Goal: Information Seeking & Learning: Check status

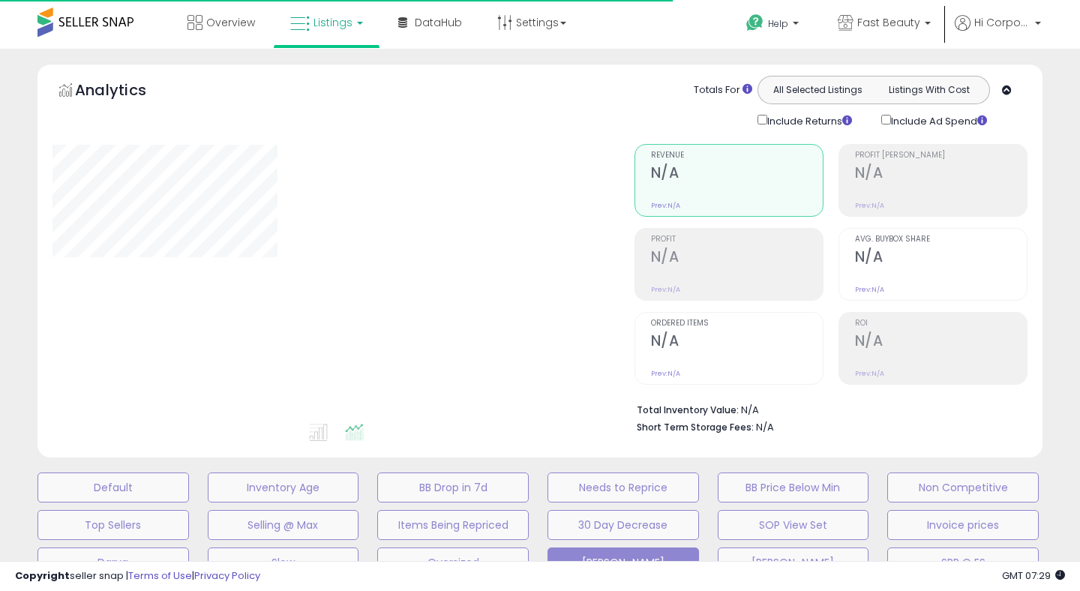
type input "**********"
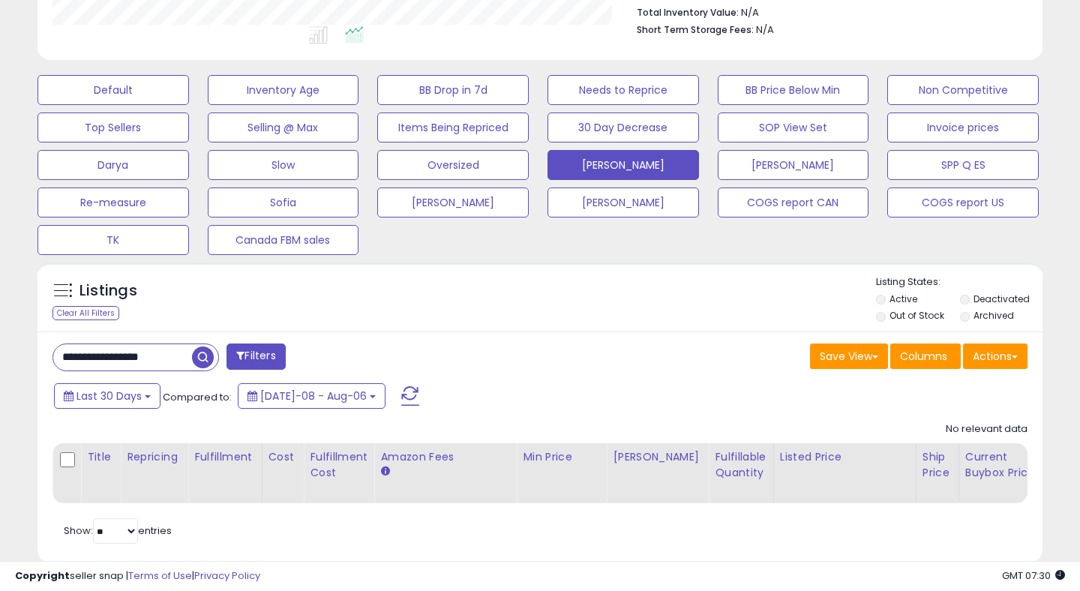
scroll to position [400, 0]
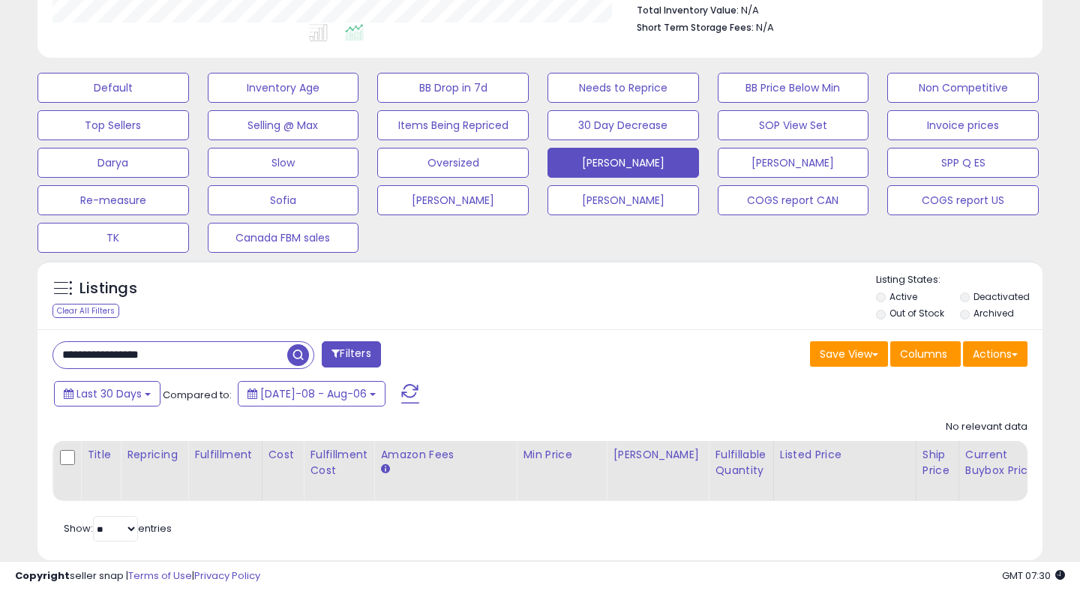
drag, startPoint x: 187, startPoint y: 352, endPoint x: 0, endPoint y: 327, distance: 189.1
click at [0, 327] on div "**********" at bounding box center [540, 132] width 1080 height 967
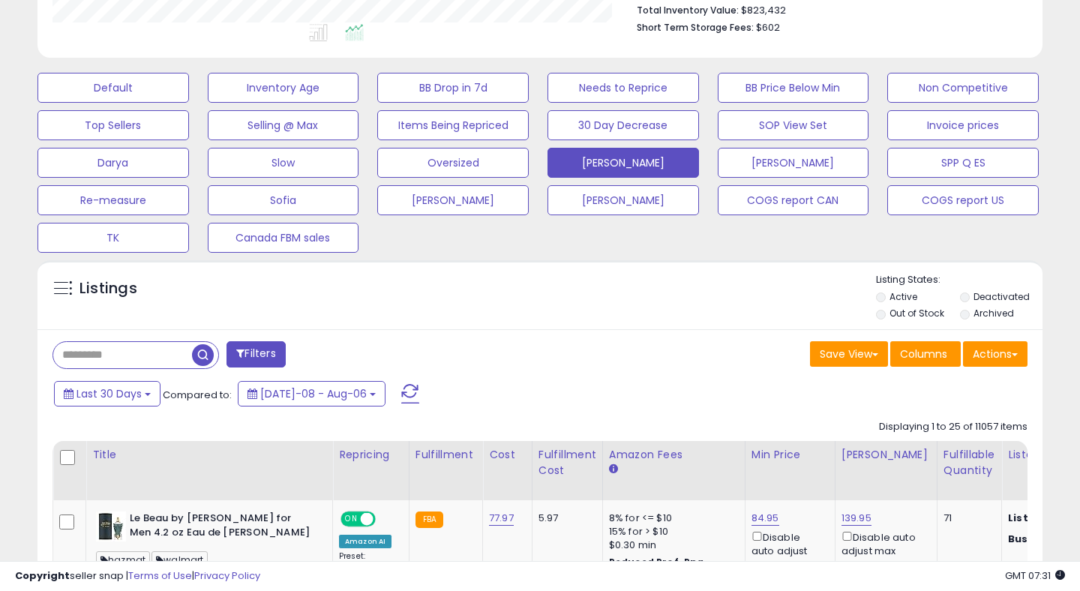
scroll to position [0, 0]
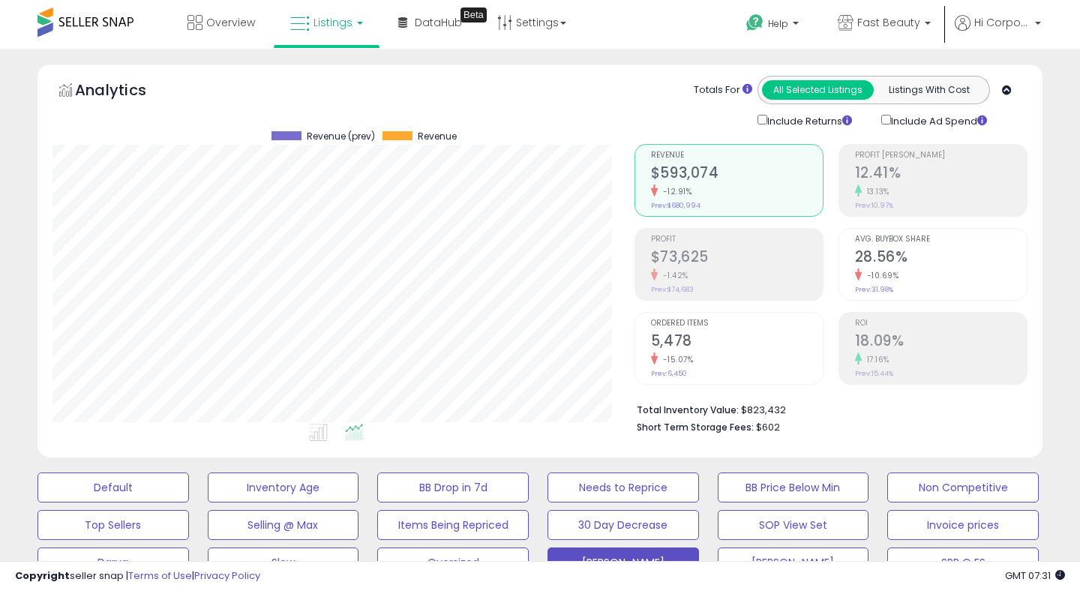
click at [964, 352] on div "17.16%" at bounding box center [941, 359] width 172 height 14
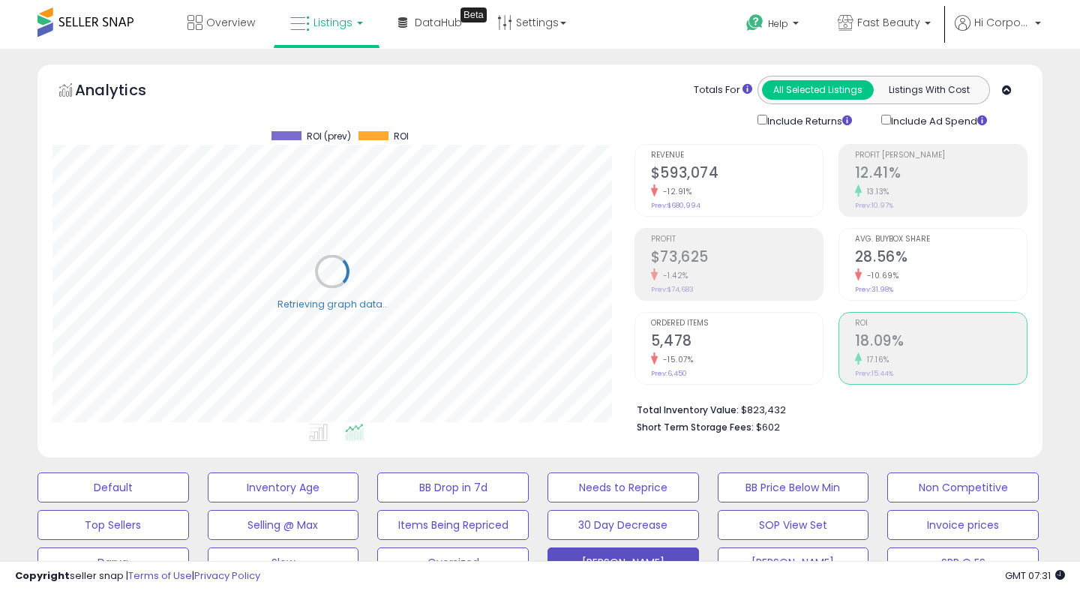
scroll to position [307, 581]
click at [667, 229] on div "Profit $73,625 -1.42% Prev: $74,683" at bounding box center [737, 262] width 172 height 67
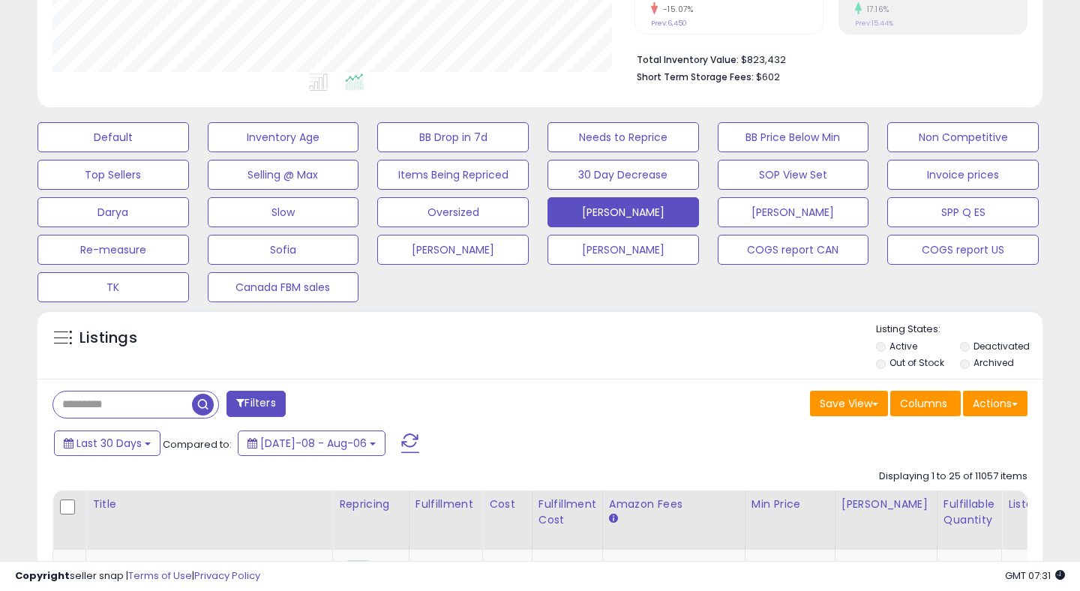
scroll to position [433, 0]
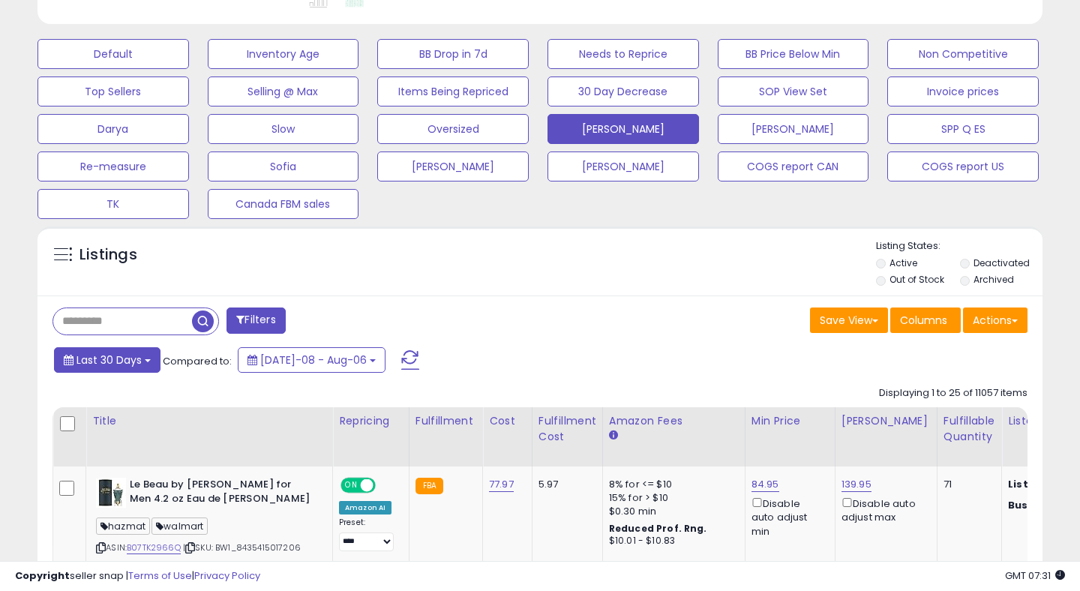
click at [126, 359] on span "Last 30 Days" at bounding box center [108, 359] width 65 height 15
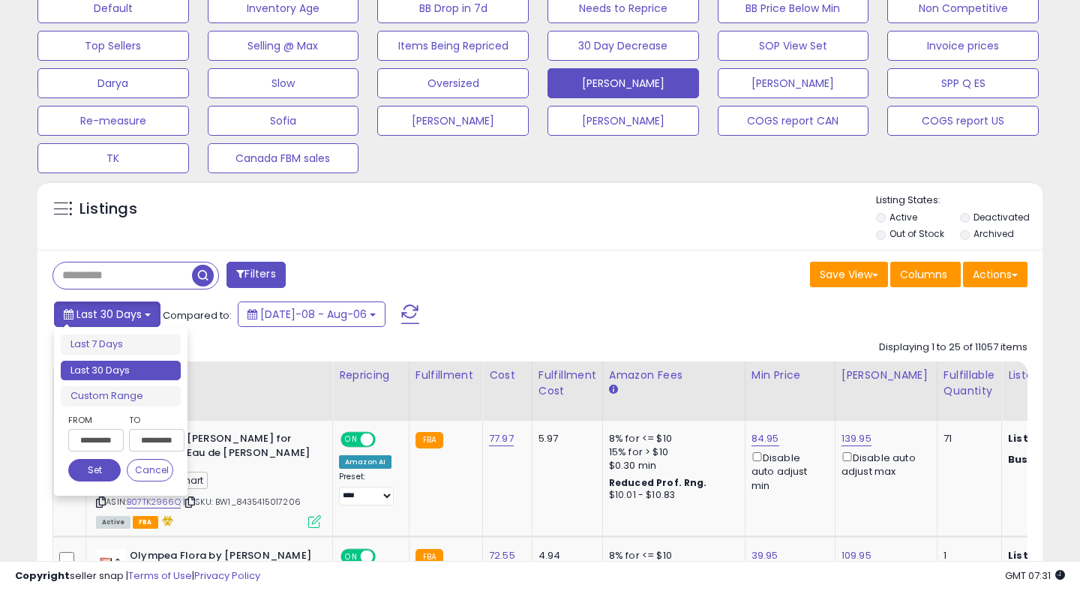
scroll to position [626, 0]
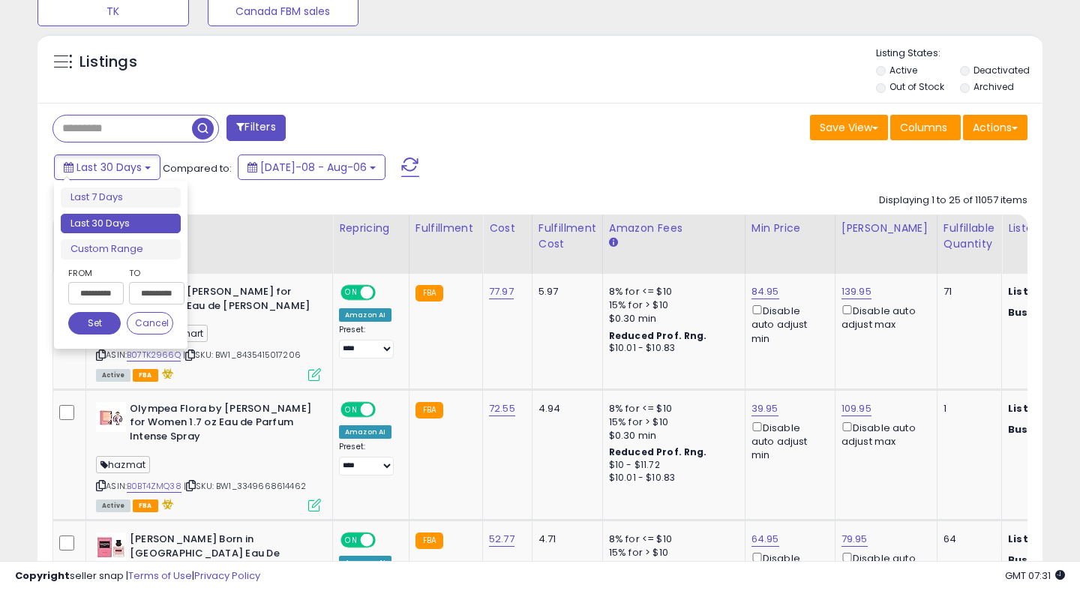
click at [91, 285] on input "**********" at bounding box center [95, 293] width 55 height 22
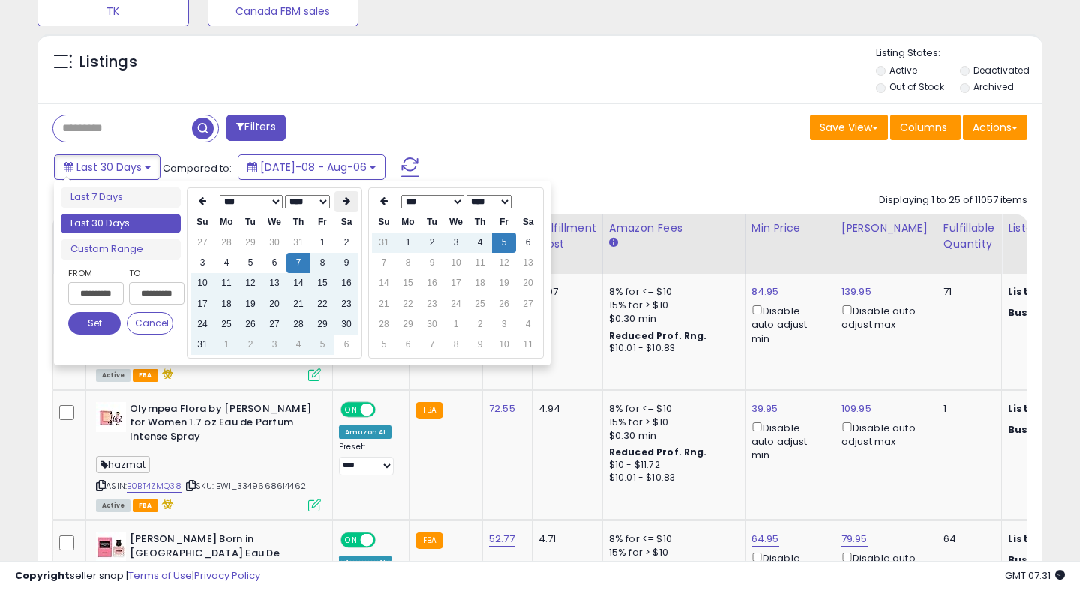
click at [344, 196] on th at bounding box center [346, 201] width 24 height 21
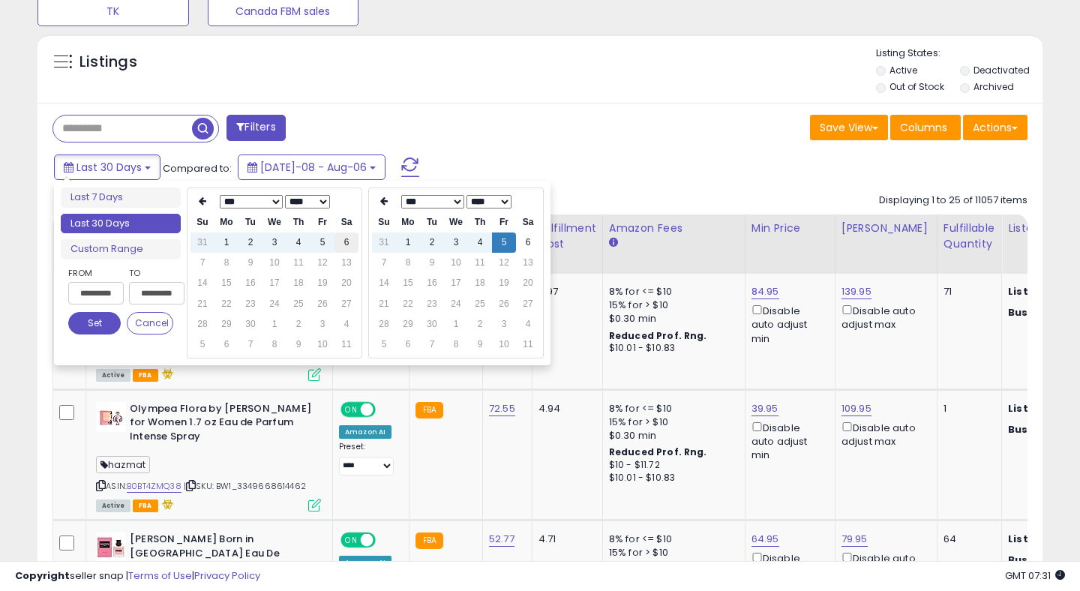
type input "**********"
click at [351, 246] on td "6" at bounding box center [346, 242] width 24 height 20
type input "**********"
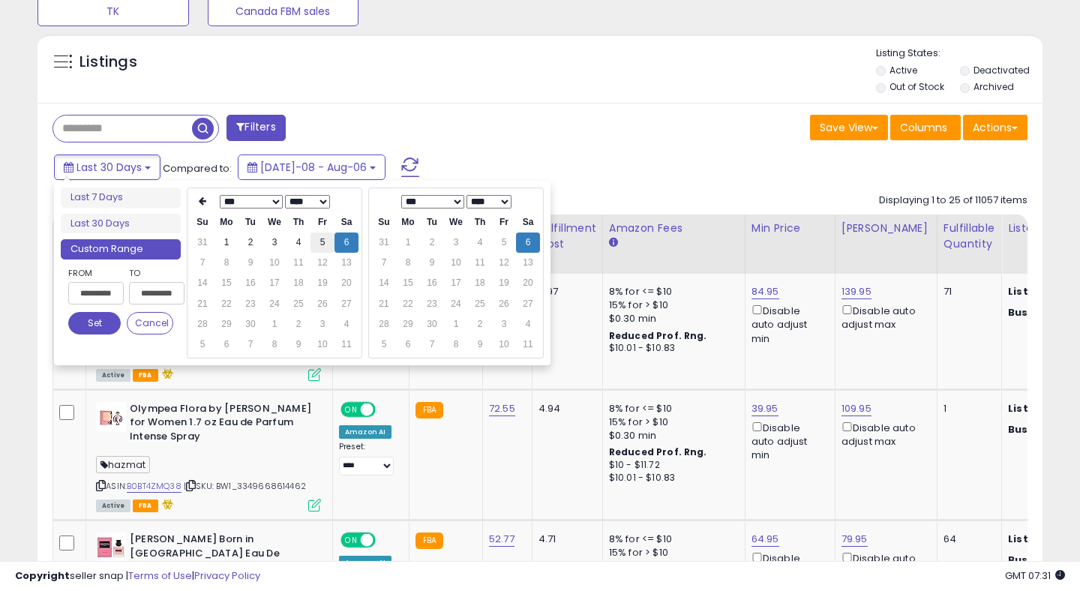
click at [325, 236] on td "5" at bounding box center [322, 242] width 24 height 20
type input "**********"
click at [111, 320] on button "Set" at bounding box center [94, 323] width 52 height 22
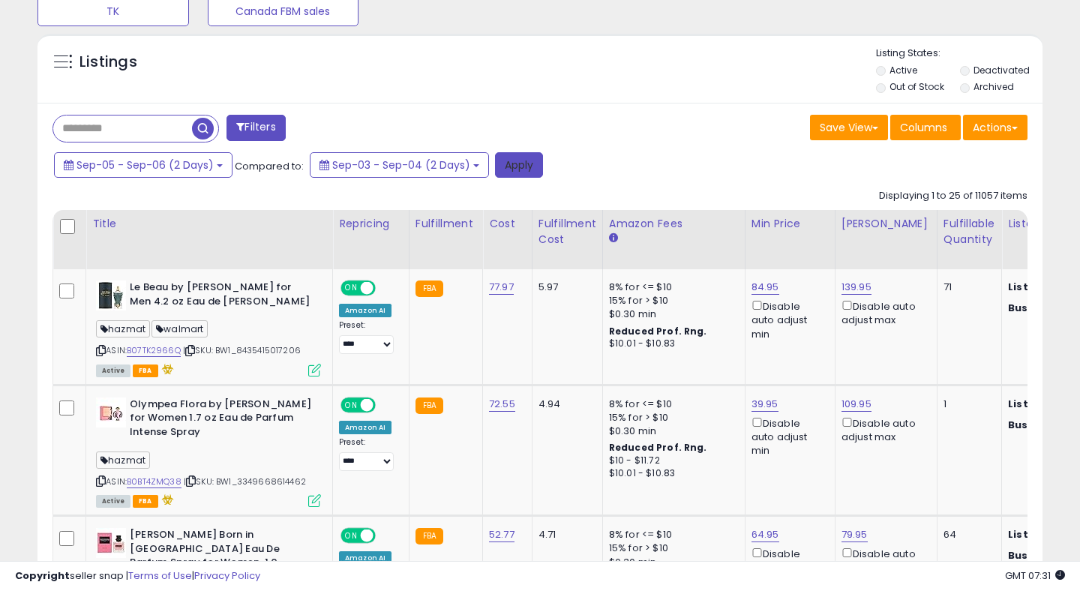
click at [508, 169] on button "Apply" at bounding box center [519, 164] width 48 height 25
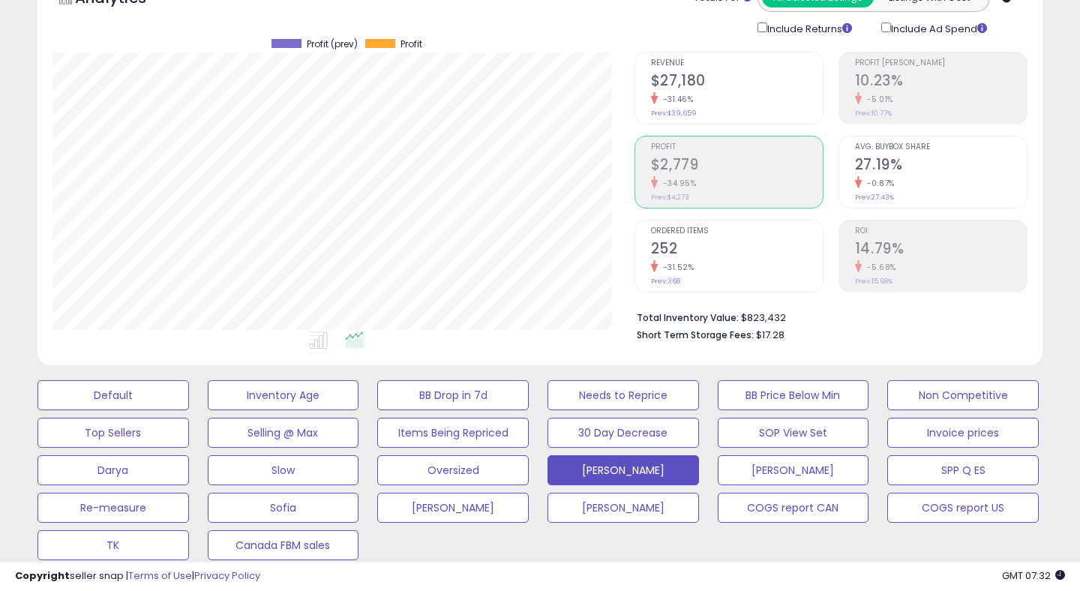
scroll to position [79, 0]
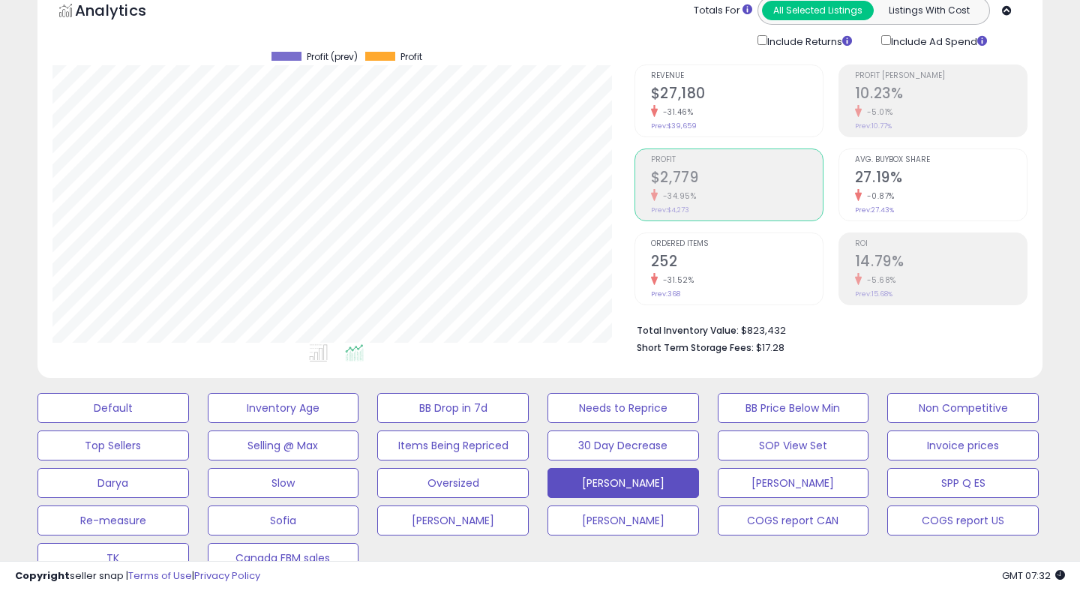
click at [681, 86] on h2 "$27,180" at bounding box center [737, 95] width 172 height 20
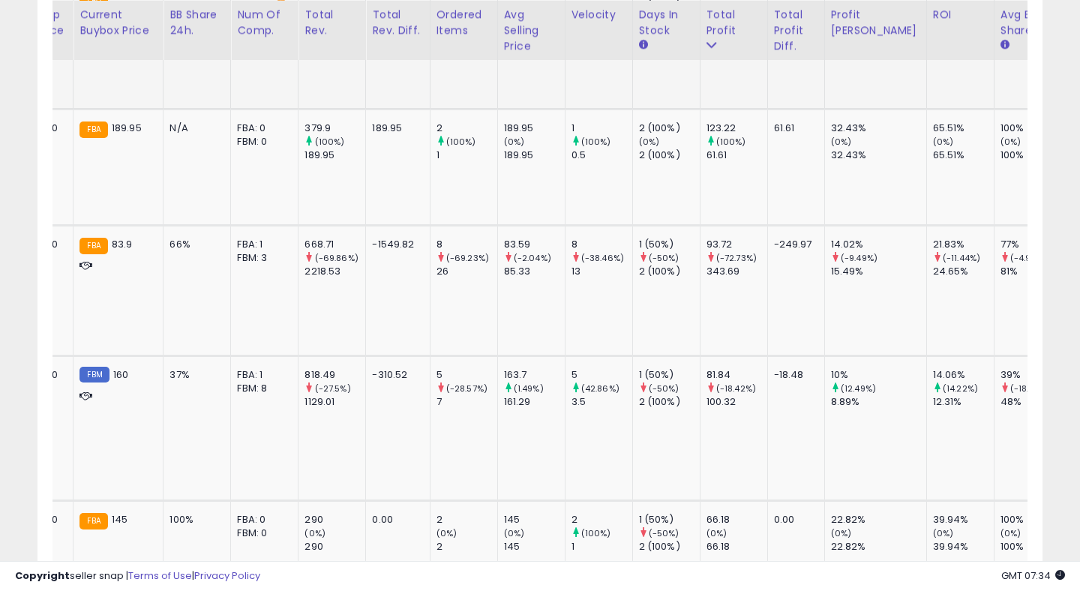
scroll to position [1659, 0]
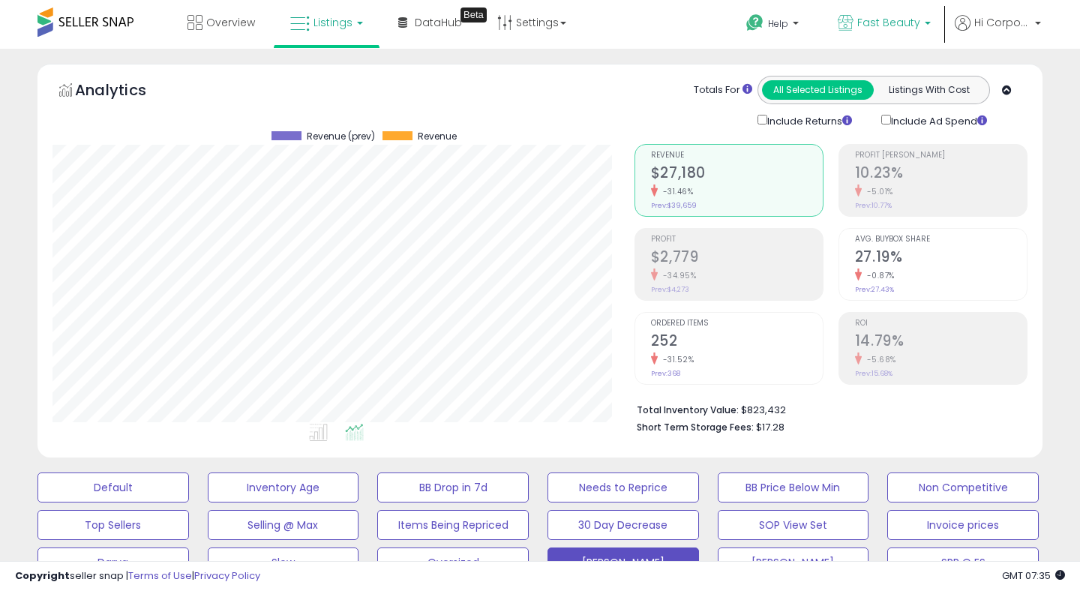
click at [876, 15] on span "Fast Beauty" at bounding box center [888, 22] width 63 height 15
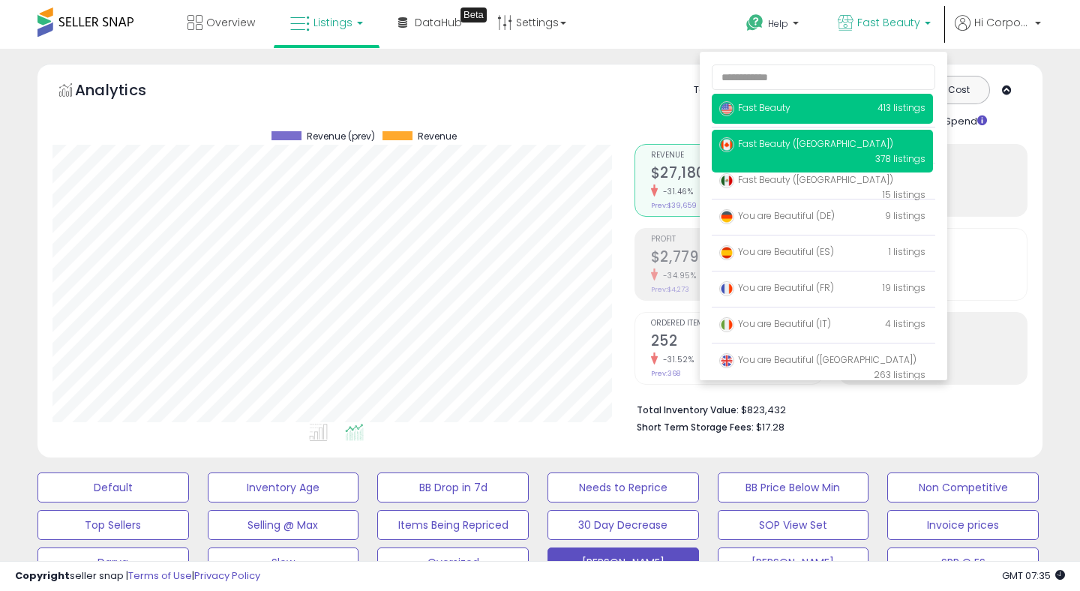
click at [757, 140] on span "Fast Beauty ([GEOGRAPHIC_DATA])" at bounding box center [806, 143] width 174 height 13
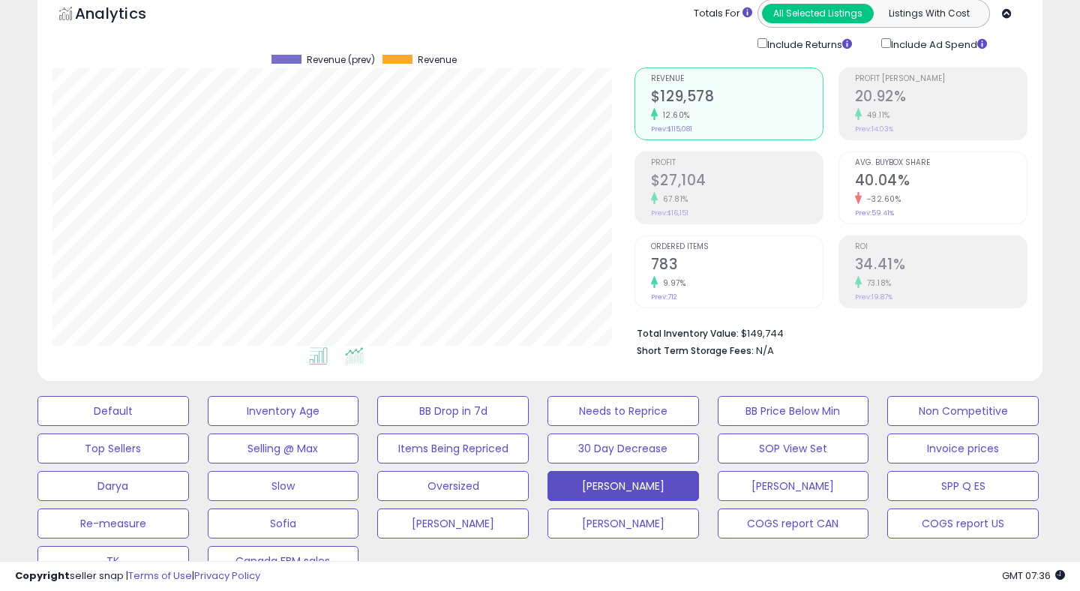
scroll to position [71, 0]
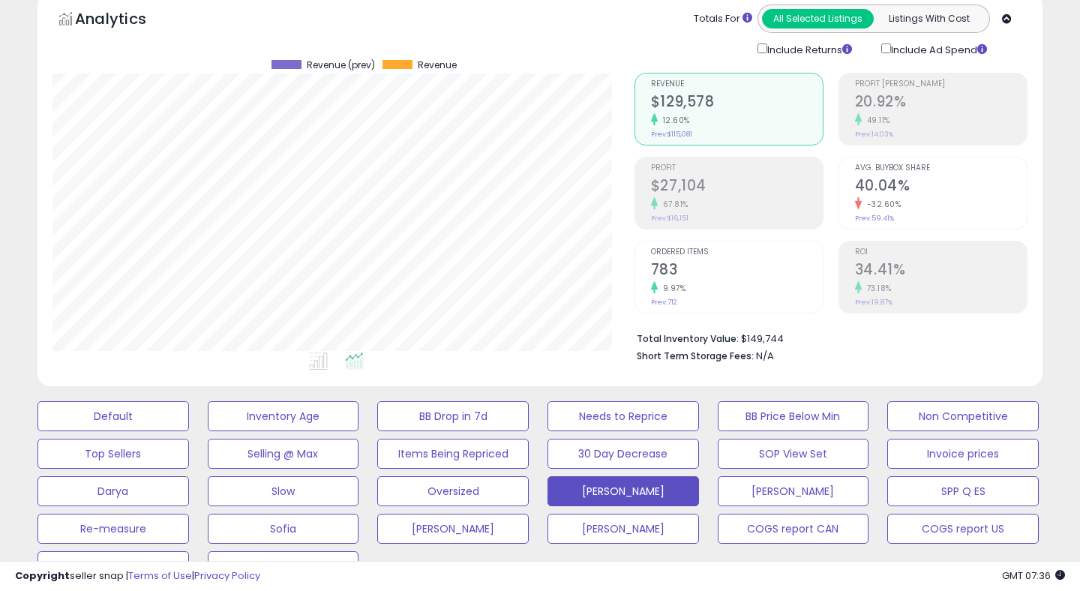
click at [875, 253] on span "ROI" at bounding box center [941, 252] width 172 height 8
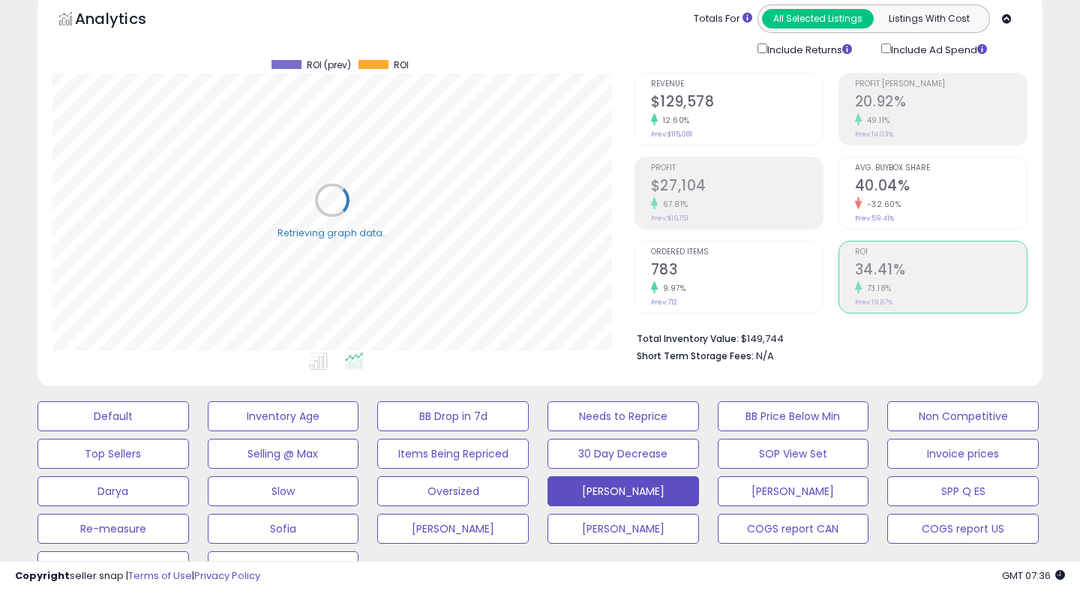
scroll to position [307, 581]
click at [758, 124] on div "12.60%" at bounding box center [737, 120] width 172 height 14
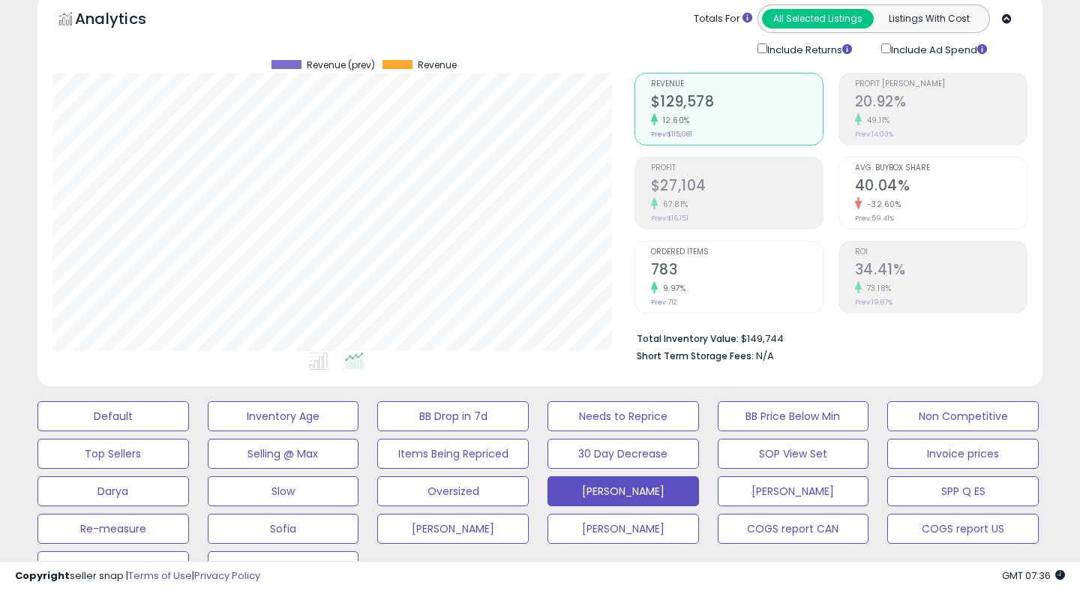
click at [721, 212] on div "Profit $27,104 67.81% Prev: $16,151" at bounding box center [737, 190] width 172 height 67
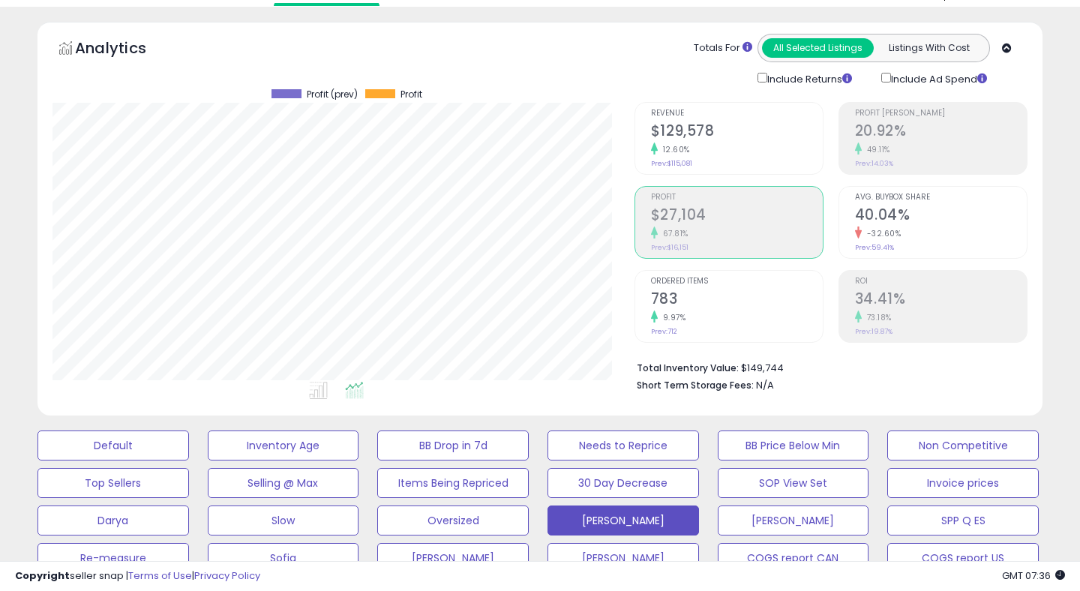
scroll to position [0, 0]
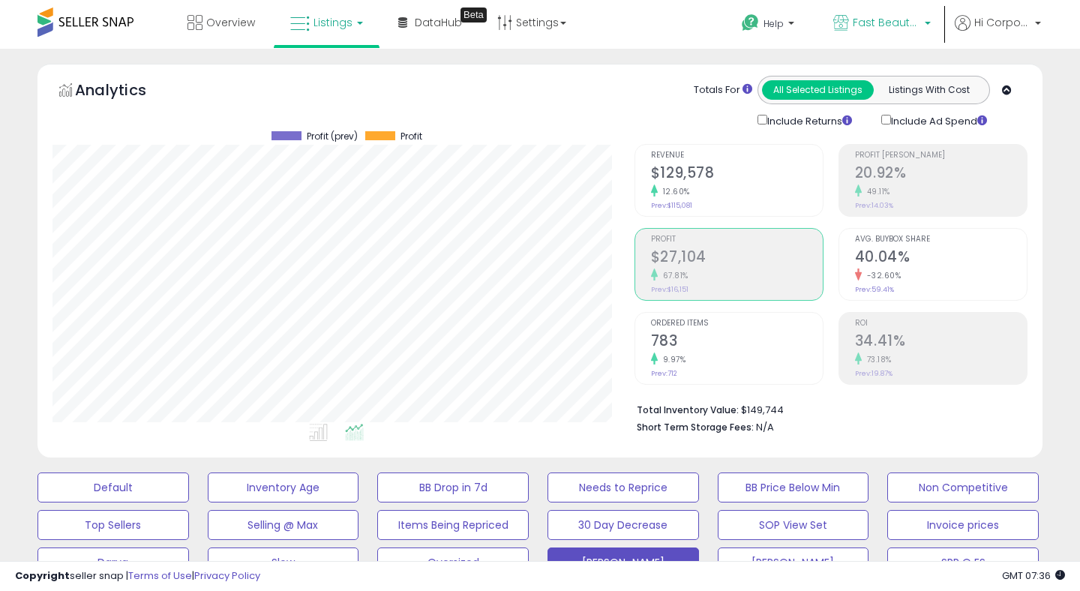
click at [883, 19] on span "Fast Beauty ([GEOGRAPHIC_DATA])" at bounding box center [886, 22] width 67 height 15
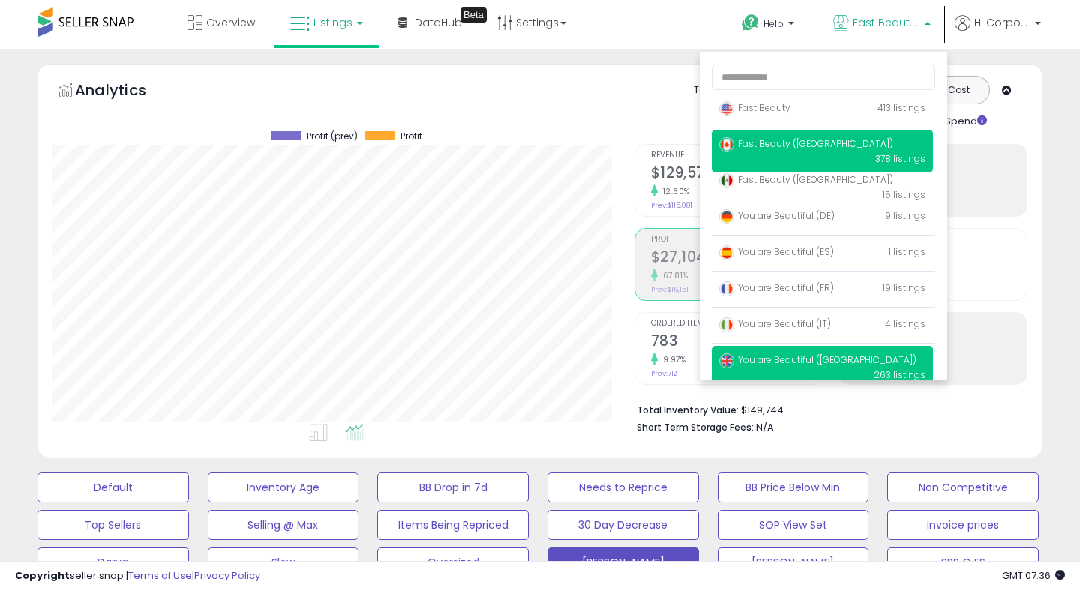
click at [784, 364] on span "You are Beautiful ([GEOGRAPHIC_DATA])" at bounding box center [817, 359] width 197 height 13
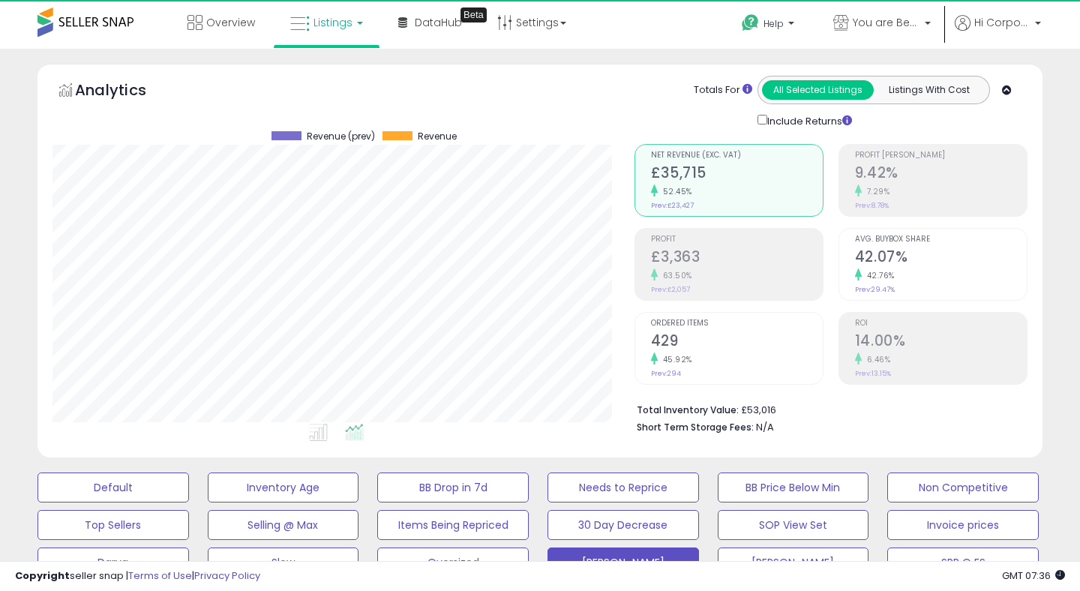
scroll to position [307, 581]
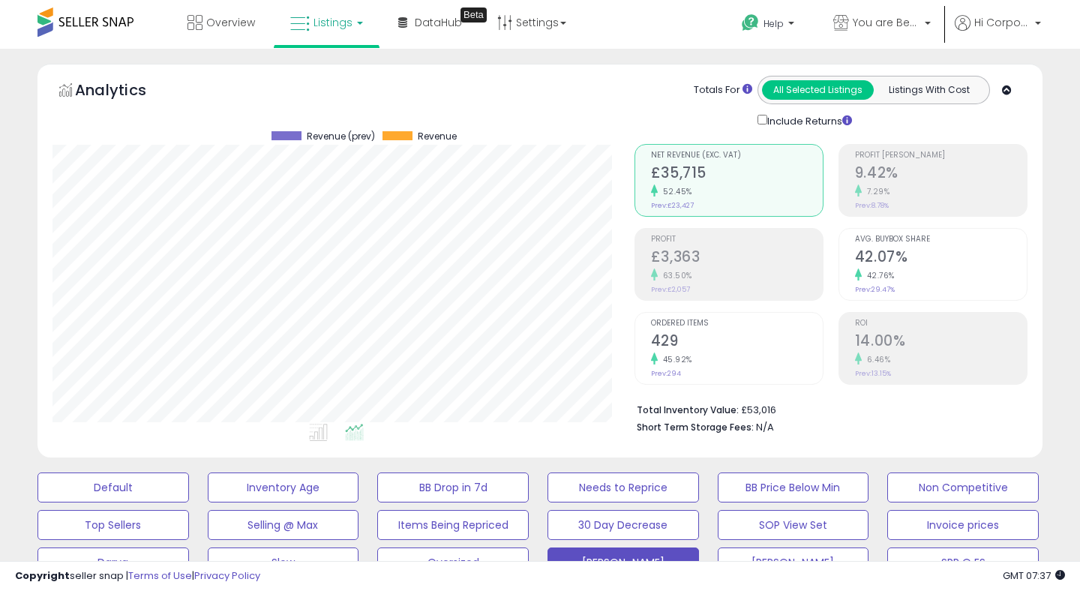
click at [702, 358] on div "45.92%" at bounding box center [737, 359] width 172 height 14
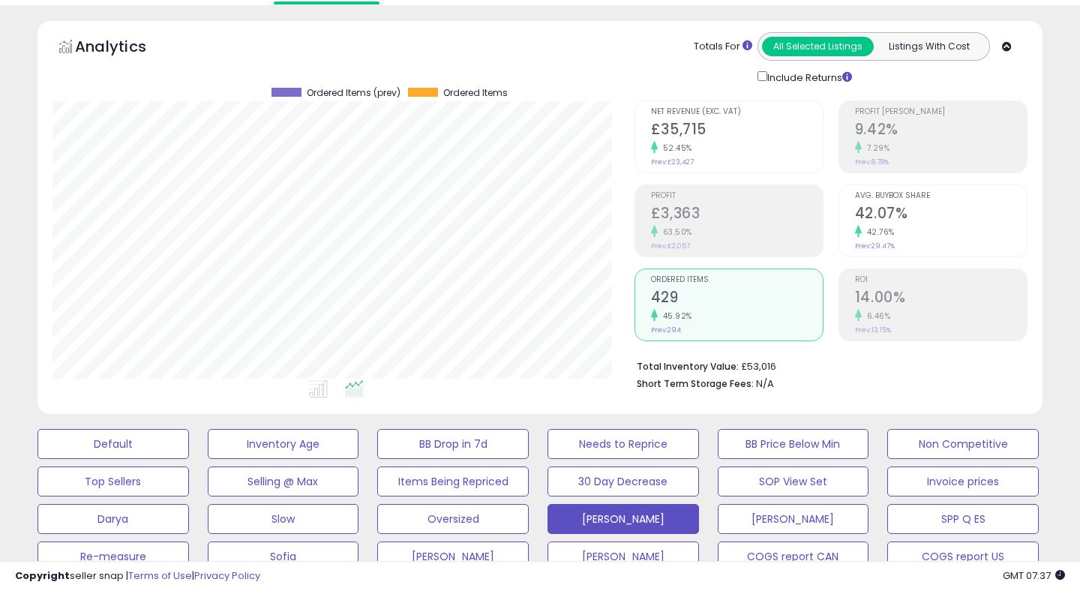
scroll to position [49, 0]
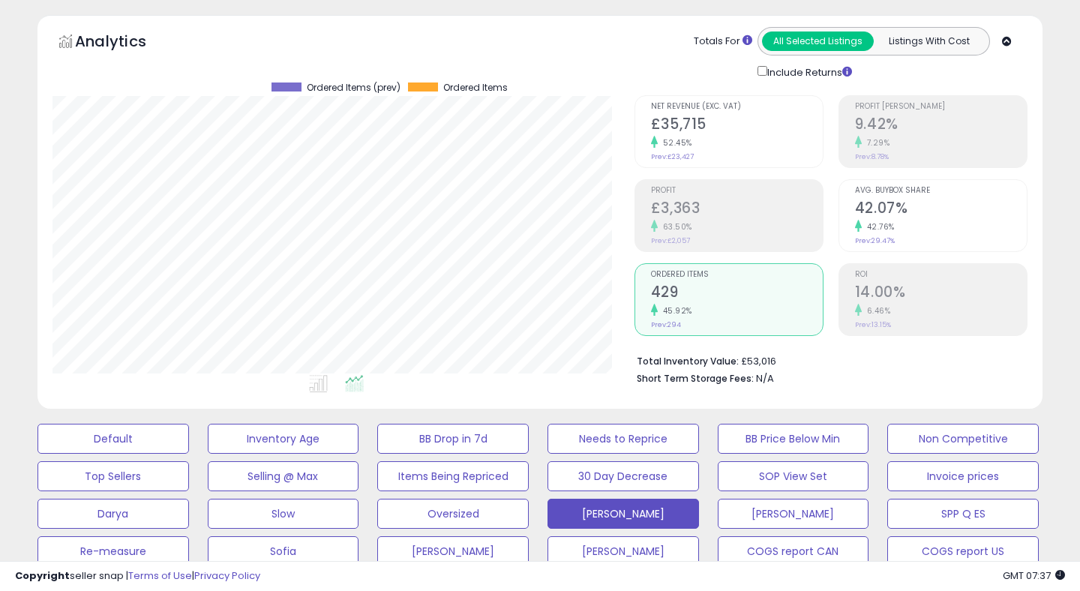
click at [899, 295] on h2 "14.00%" at bounding box center [941, 293] width 172 height 20
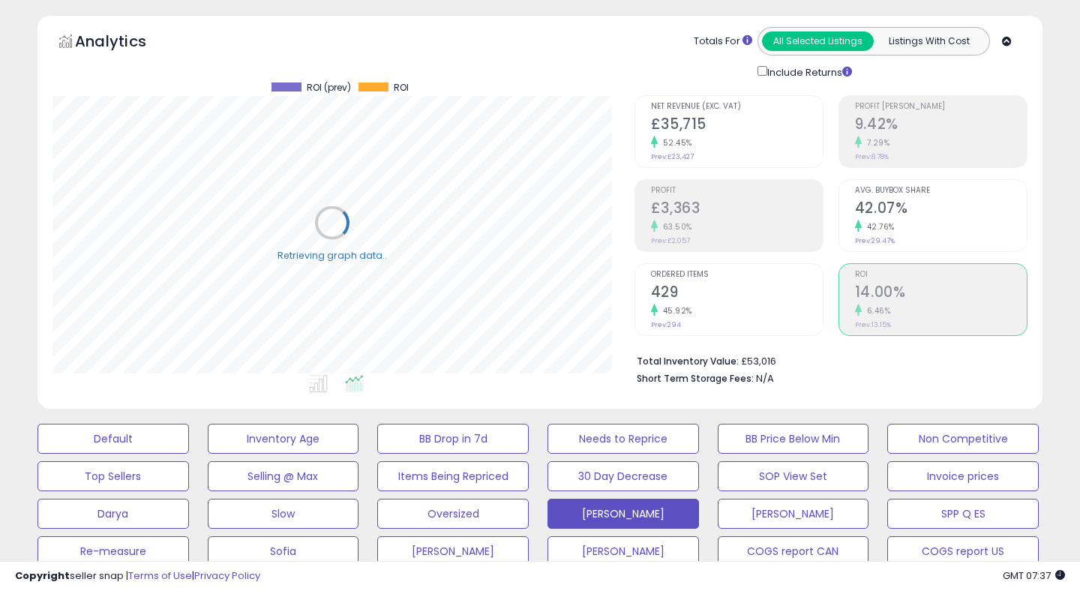
scroll to position [307, 581]
click at [746, 193] on div "Profit £3,363 63.50% Prev: £2,057" at bounding box center [737, 213] width 172 height 67
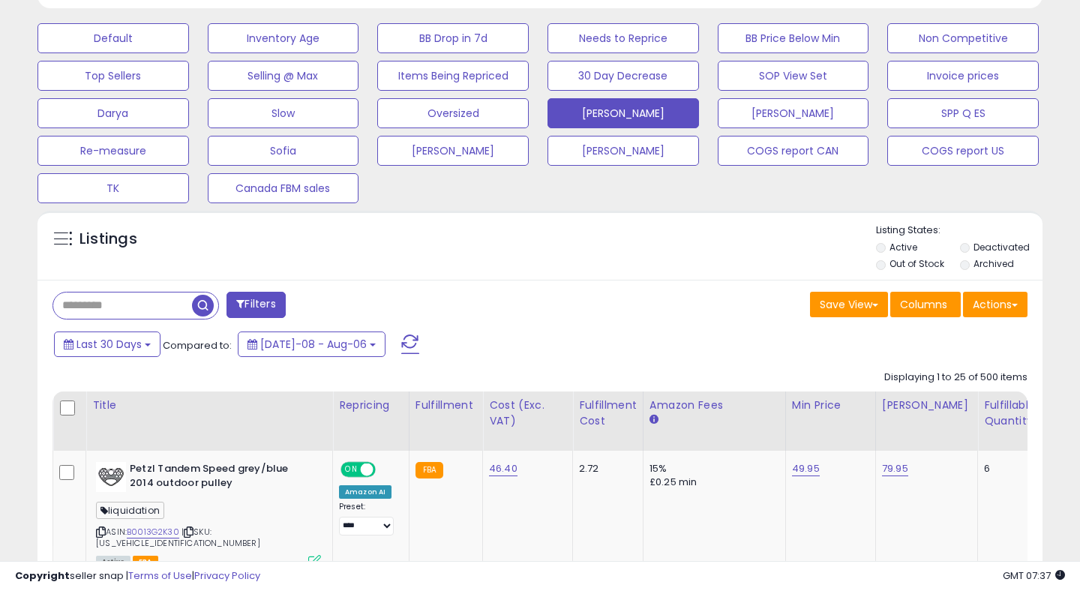
scroll to position [460, 0]
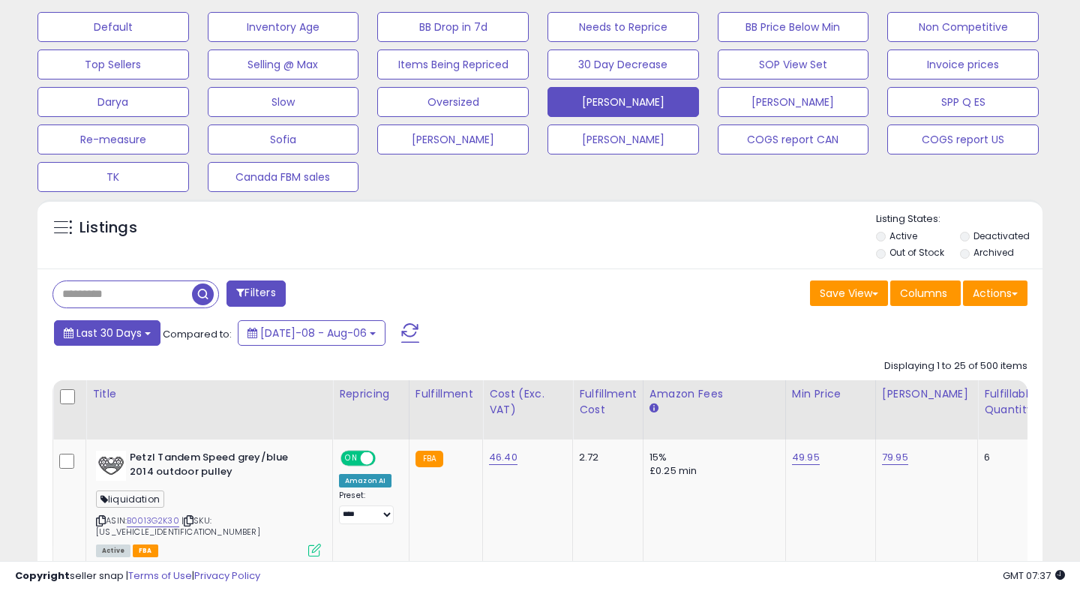
click at [85, 334] on span "Last 30 Days" at bounding box center [108, 332] width 65 height 15
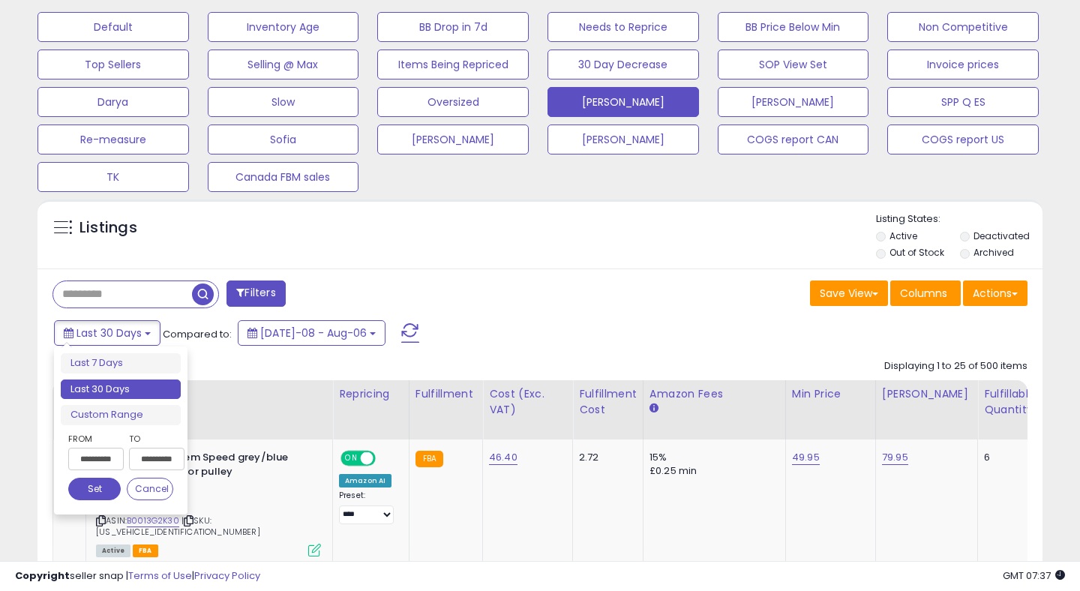
click at [91, 451] on input "**********" at bounding box center [95, 459] width 55 height 22
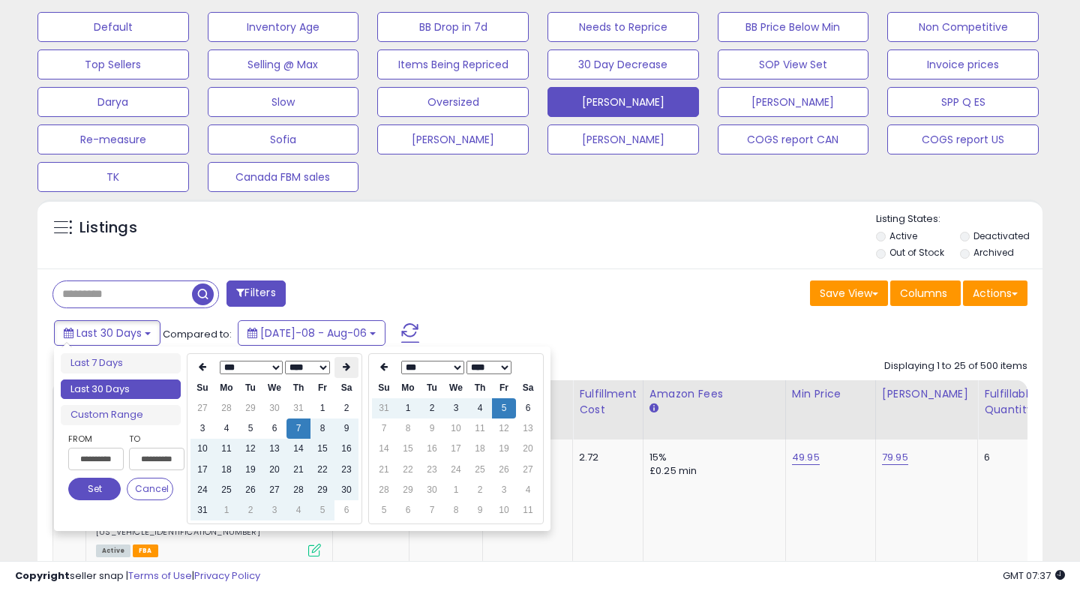
click at [348, 364] on icon at bounding box center [346, 366] width 7 height 9
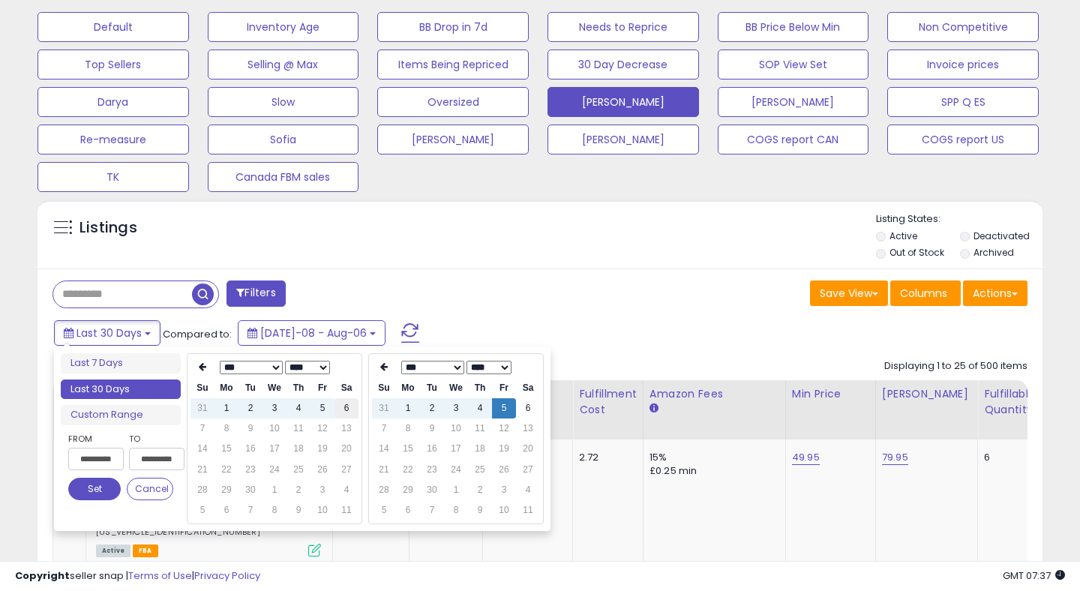
type input "**********"
click at [343, 412] on td "6" at bounding box center [346, 408] width 24 height 20
type input "**********"
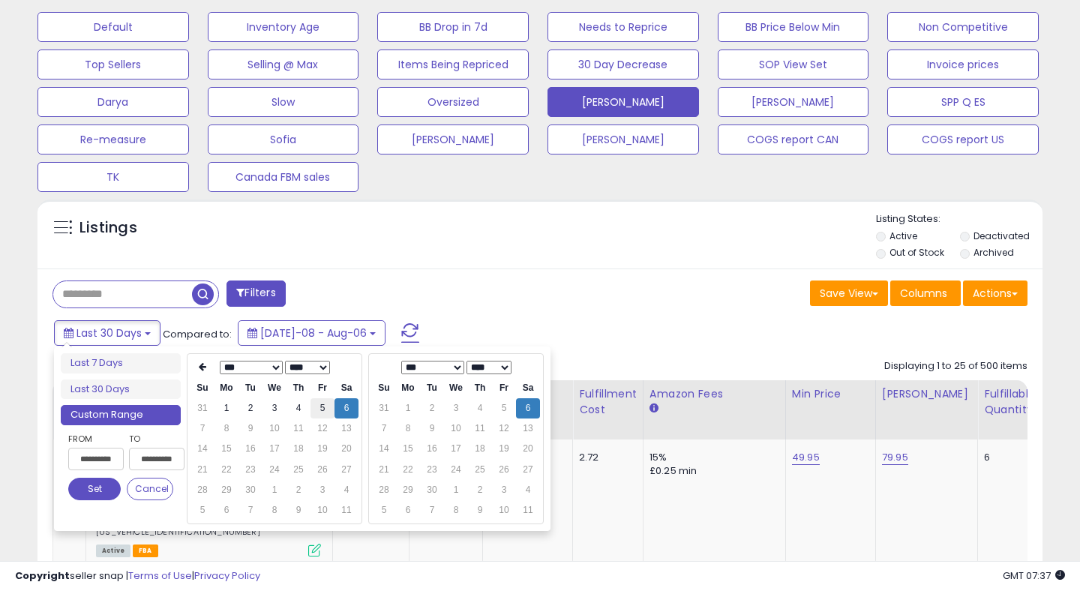
click at [322, 412] on td "5" at bounding box center [322, 408] width 24 height 20
type input "**********"
click at [107, 486] on button "Set" at bounding box center [94, 489] width 52 height 22
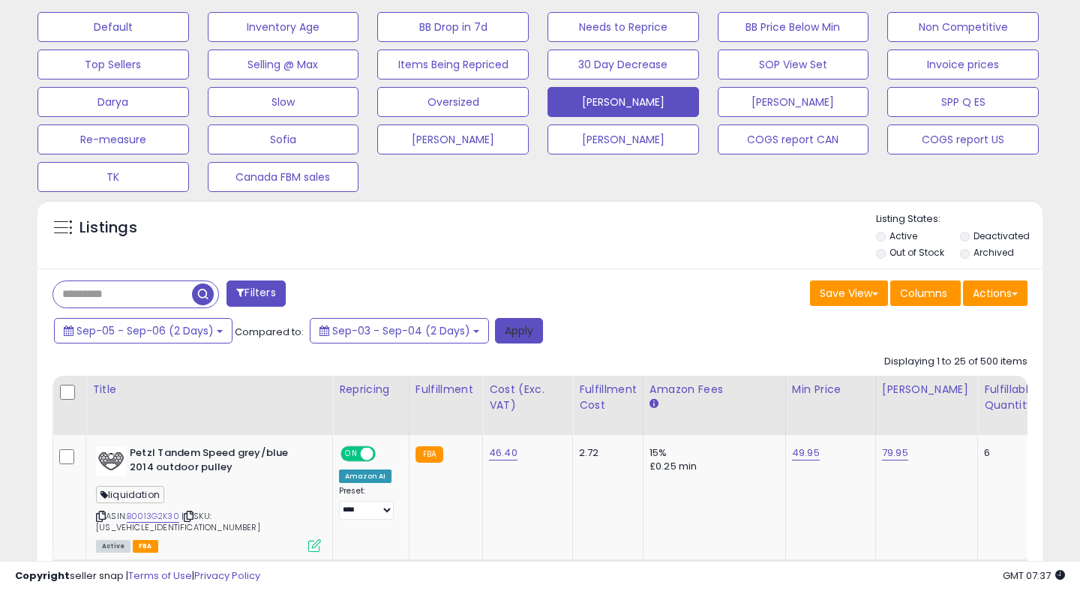
click at [513, 337] on button "Apply" at bounding box center [519, 330] width 48 height 25
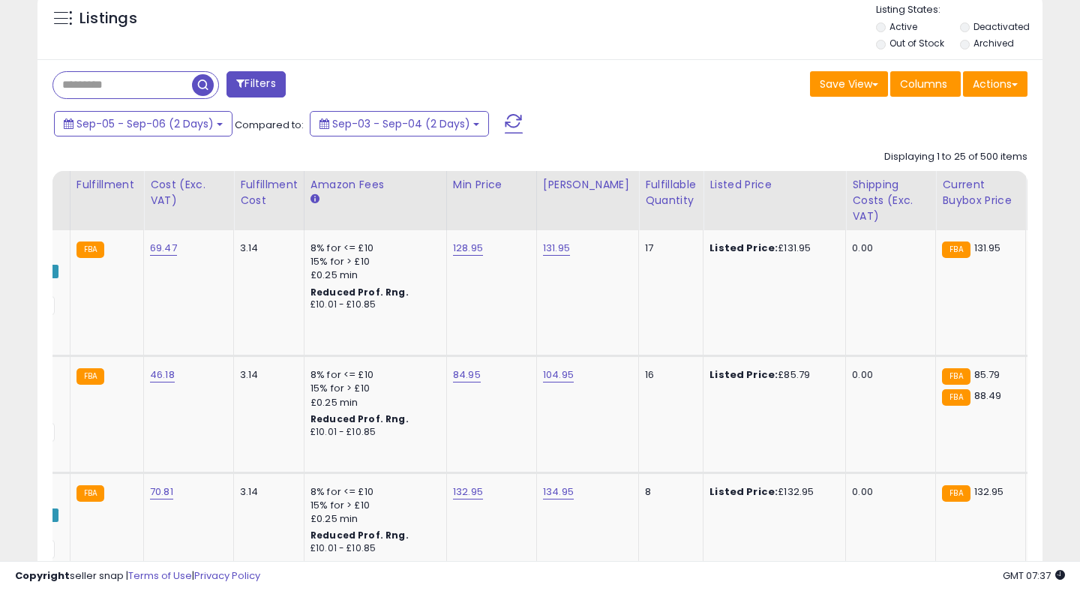
scroll to position [0, 0]
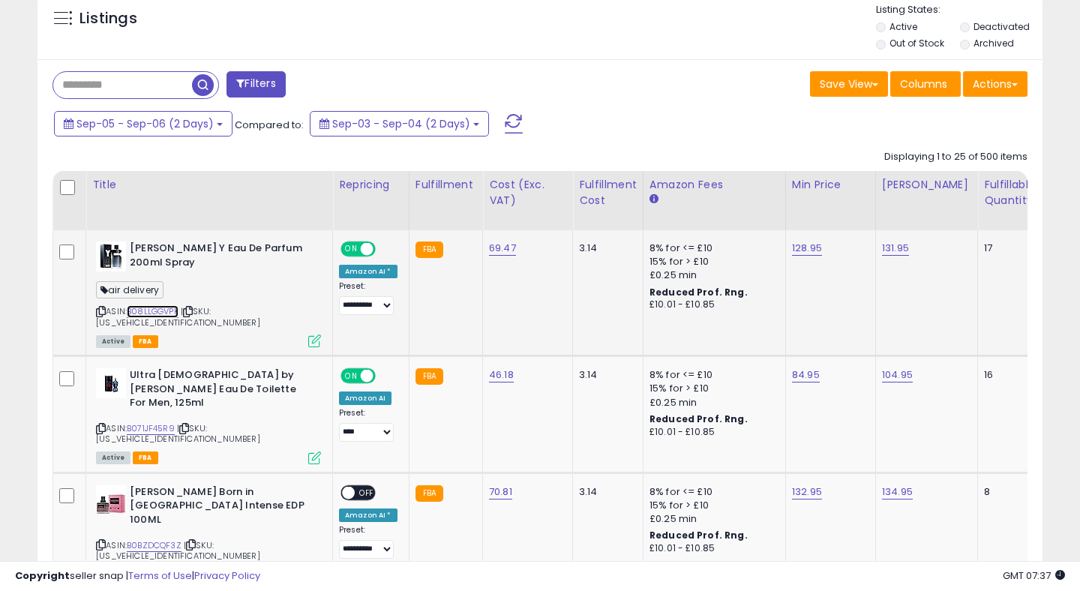
click at [163, 310] on link "B08LLGGVPK" at bounding box center [153, 311] width 52 height 13
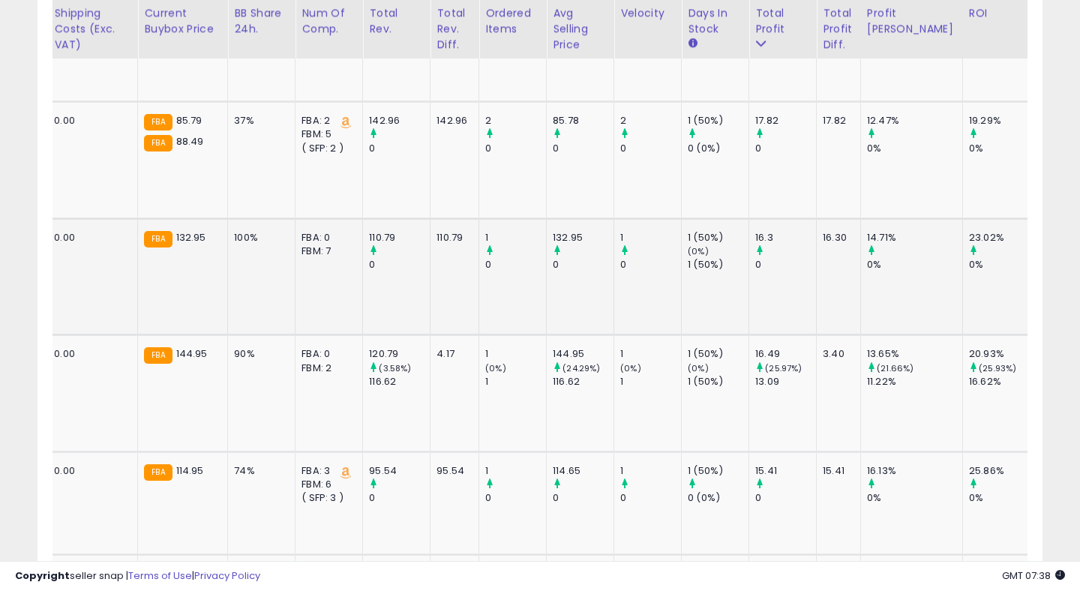
click at [969, 258] on div "0%" at bounding box center [999, 264] width 61 height 13
